Goal: Book appointment/travel/reservation

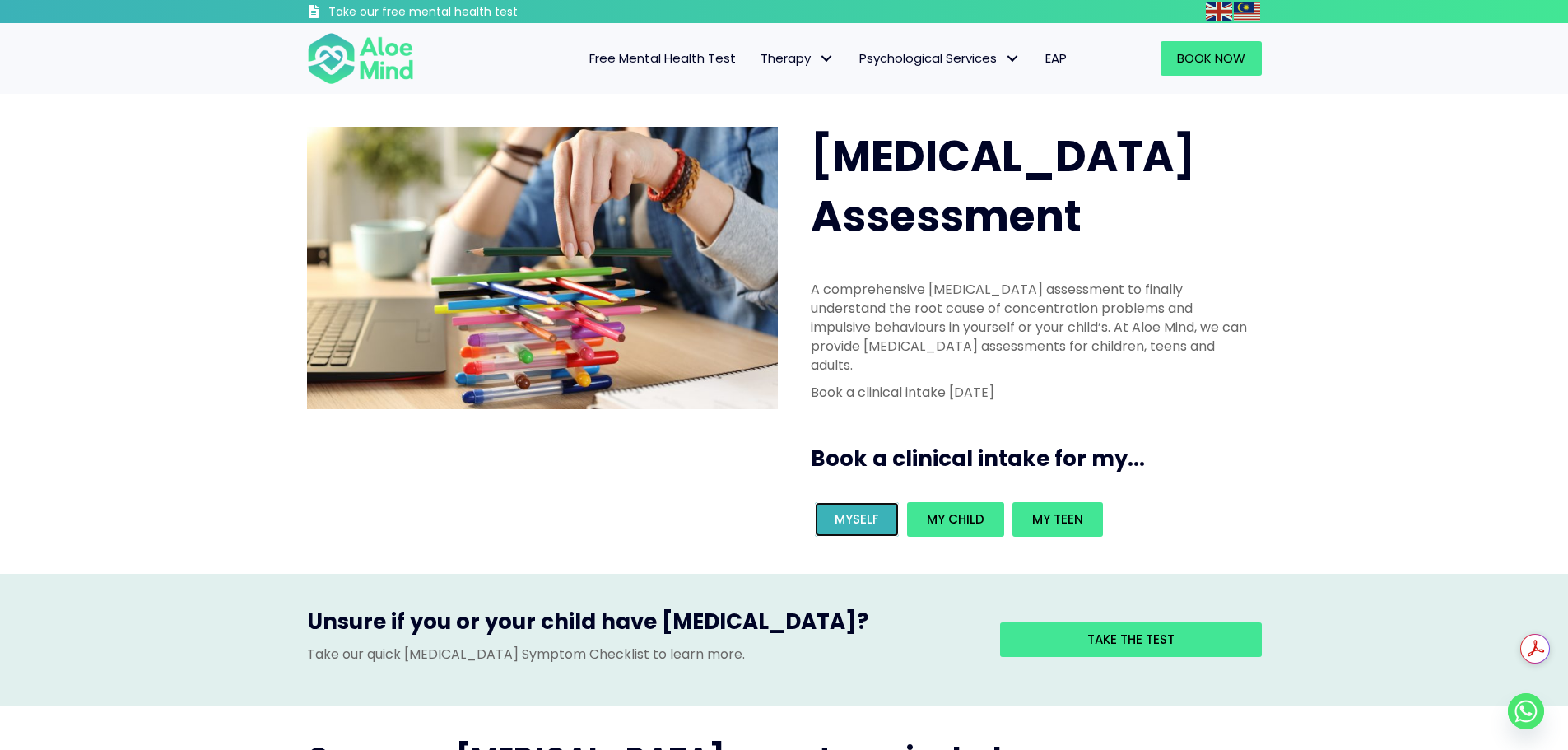
click at [855, 510] on span "Myself" at bounding box center [857, 518] width 44 height 17
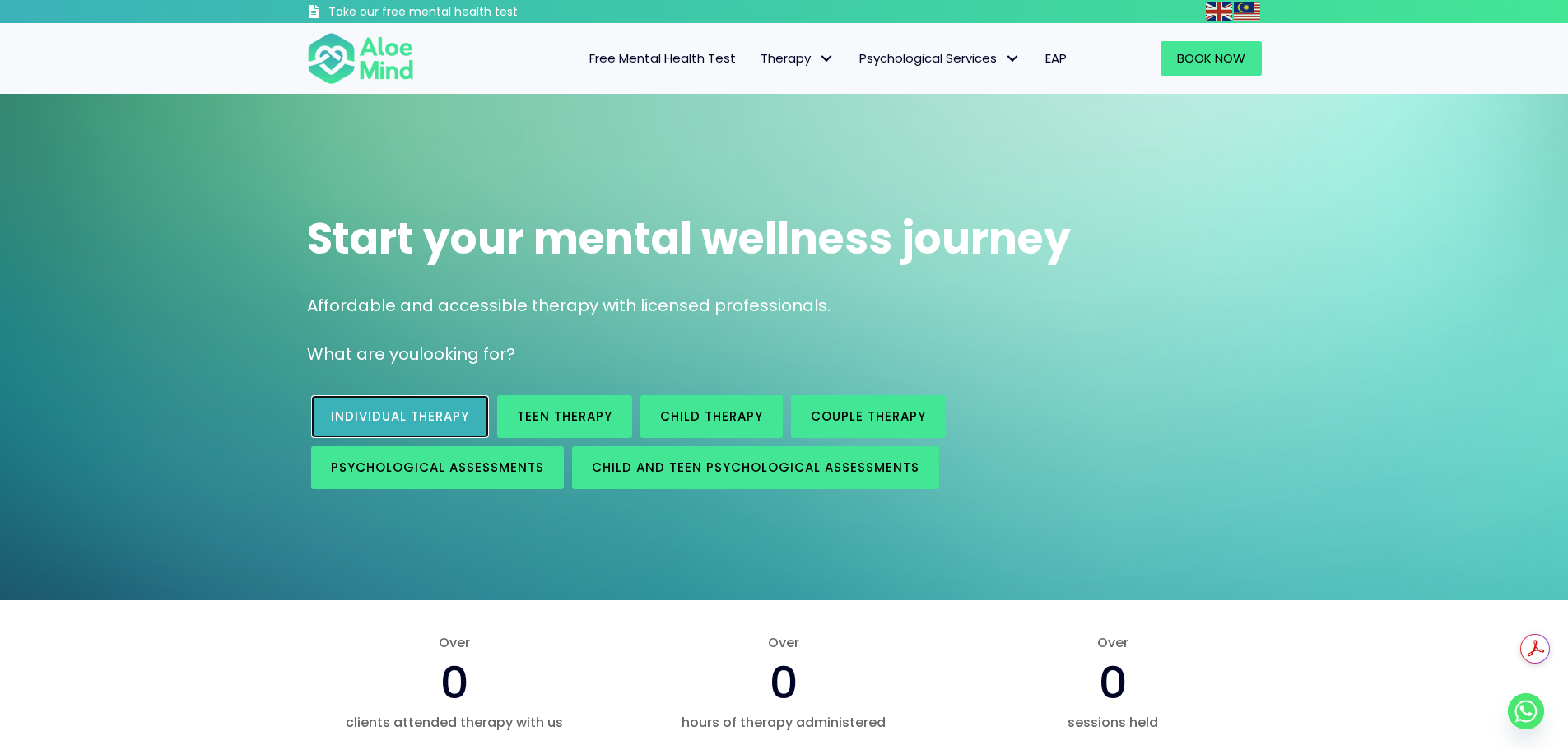
click at [412, 412] on span "Individual therapy" at bounding box center [400, 416] width 138 height 17
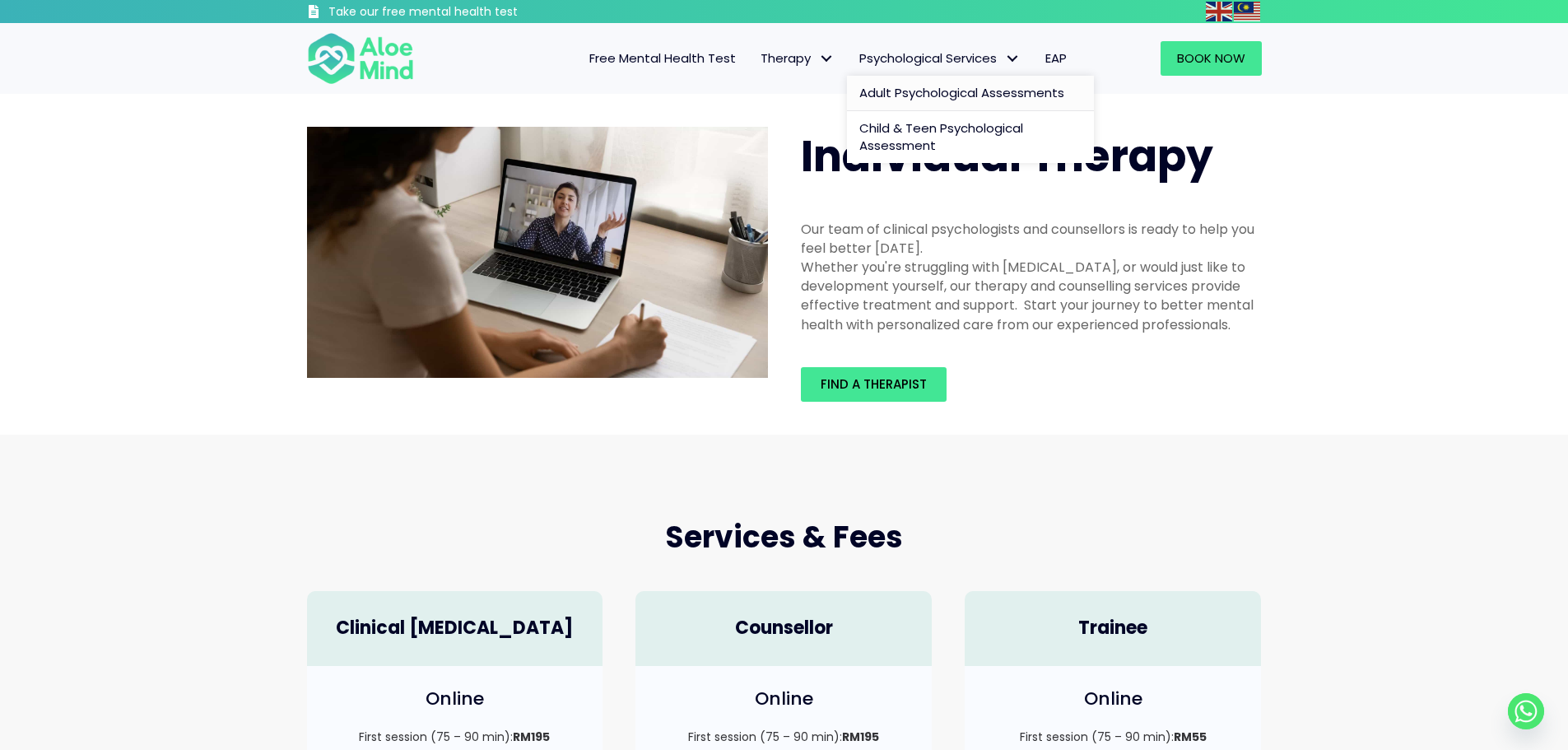
click at [940, 93] on span "Adult Psychological Assessments" at bounding box center [962, 93] width 205 height 17
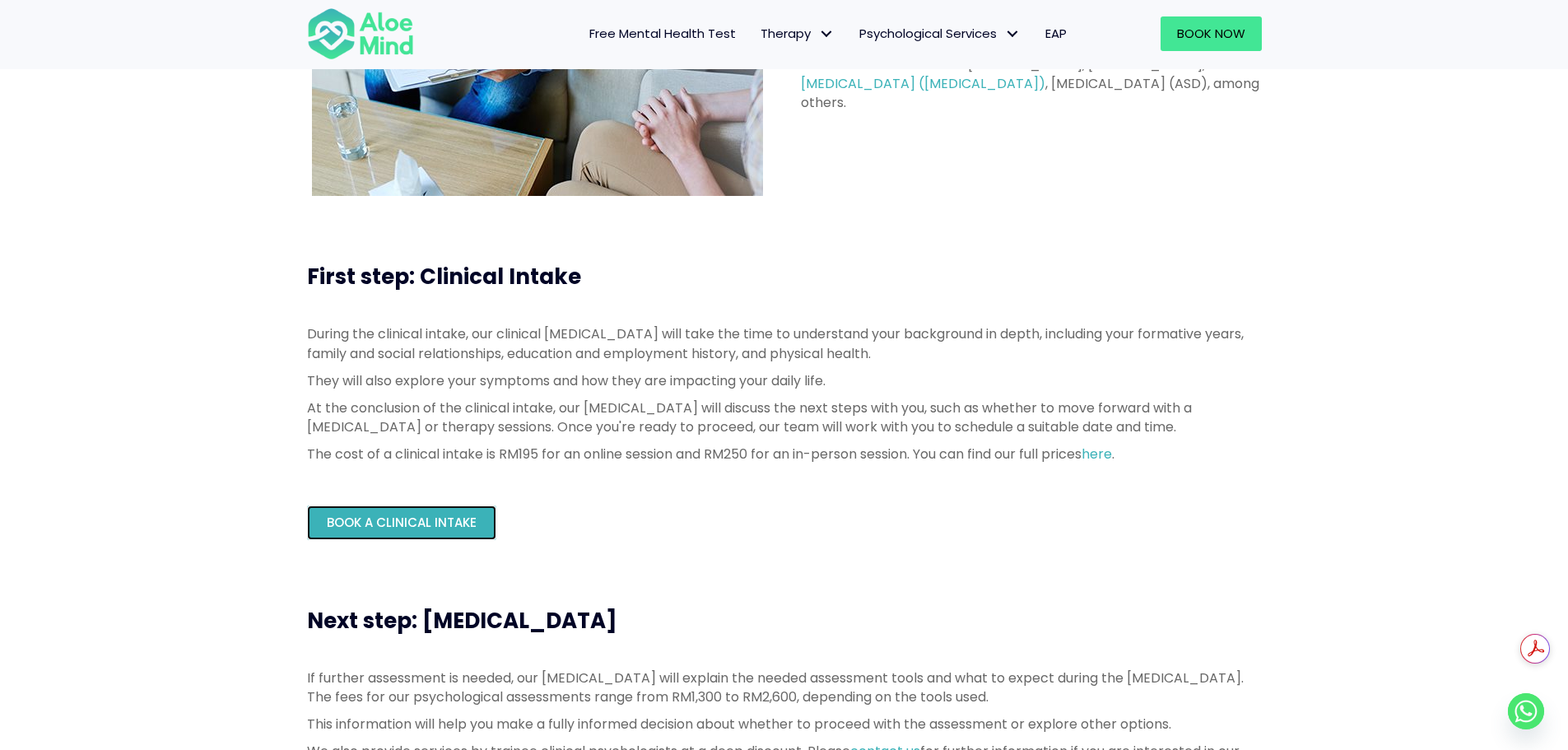
click at [428, 523] on span "Book a Clinical Intake" at bounding box center [401, 522] width 150 height 17
